Goal: Task Accomplishment & Management: Manage account settings

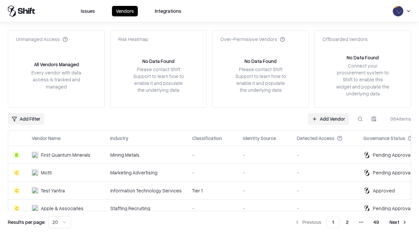
click at [328, 118] on link "Add Vendor" at bounding box center [328, 119] width 41 height 12
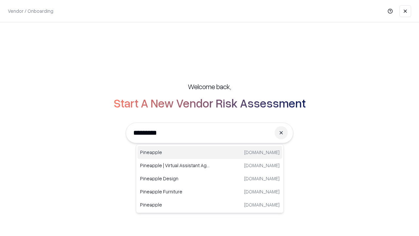
click at [210, 152] on div "Pineapple [DOMAIN_NAME]" at bounding box center [209, 152] width 145 height 13
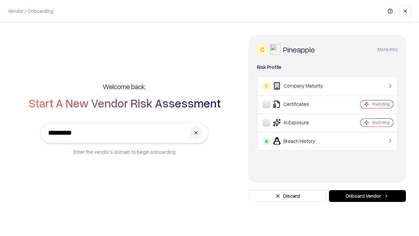
type input "*********"
click at [367, 196] on button "Onboard Vendor" at bounding box center [367, 196] width 77 height 12
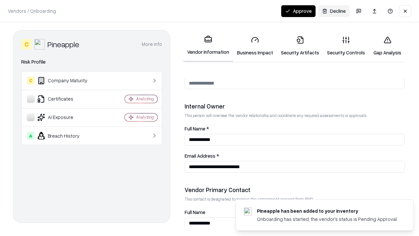
scroll to position [339, 0]
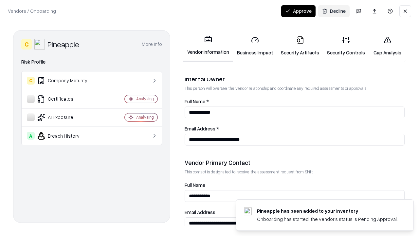
click at [300, 46] on link "Security Artifacts" at bounding box center [300, 46] width 46 height 30
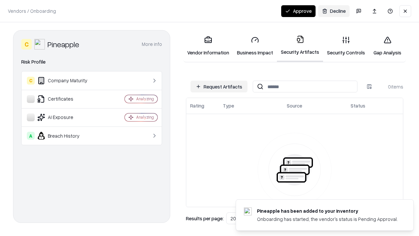
click at [219, 86] on button "Request Artifacts" at bounding box center [218, 87] width 57 height 12
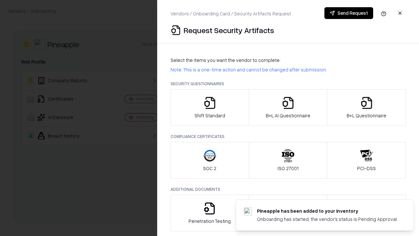
click at [366, 107] on icon "button" at bounding box center [366, 102] width 13 height 13
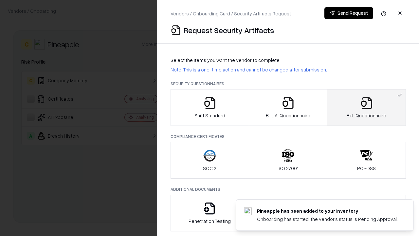
click at [288, 107] on icon "button" at bounding box center [287, 102] width 13 height 13
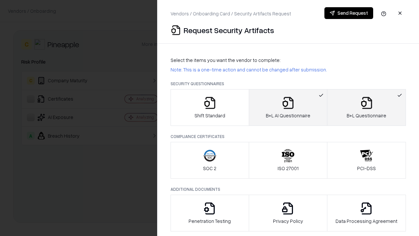
click at [349, 13] on button "Send Request" at bounding box center [348, 13] width 49 height 12
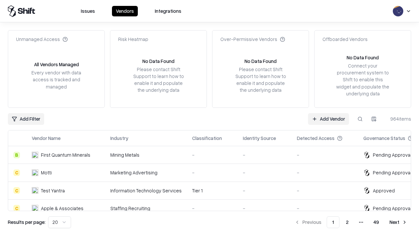
click at [360, 118] on button at bounding box center [360, 119] width 12 height 12
type input "*********"
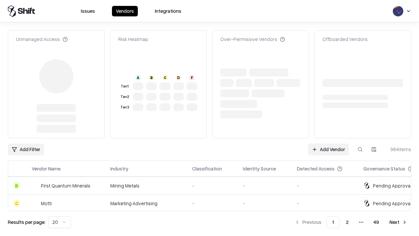
click at [328, 143] on link "Add Vendor" at bounding box center [328, 149] width 41 height 12
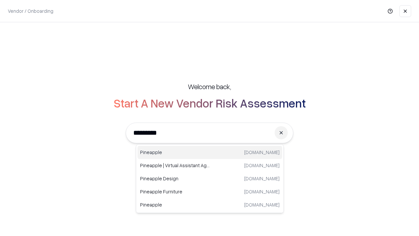
click at [210, 152] on div "Pineapple [DOMAIN_NAME]" at bounding box center [209, 152] width 145 height 13
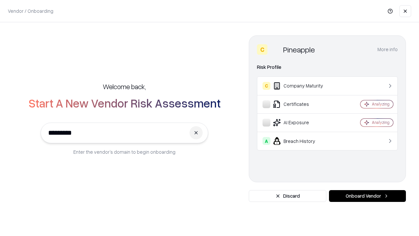
type input "*********"
click at [367, 196] on button "Onboard Vendor" at bounding box center [367, 196] width 77 height 12
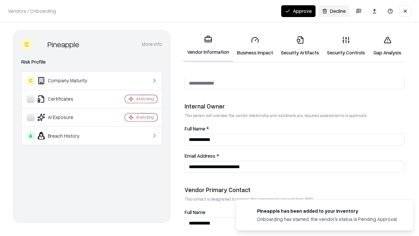
scroll to position [339, 0]
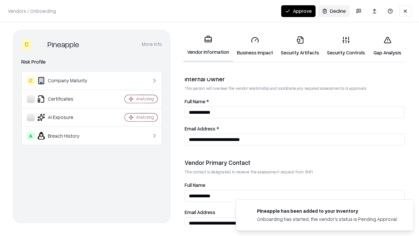
click at [298, 11] on button "Approve" at bounding box center [298, 11] width 34 height 12
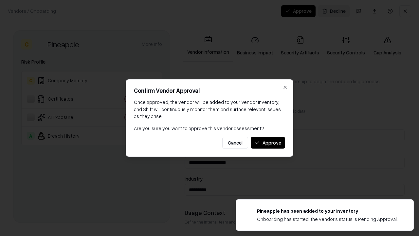
click at [268, 142] on button "Approve" at bounding box center [268, 142] width 34 height 12
